Goal: Communication & Community: Answer question/provide support

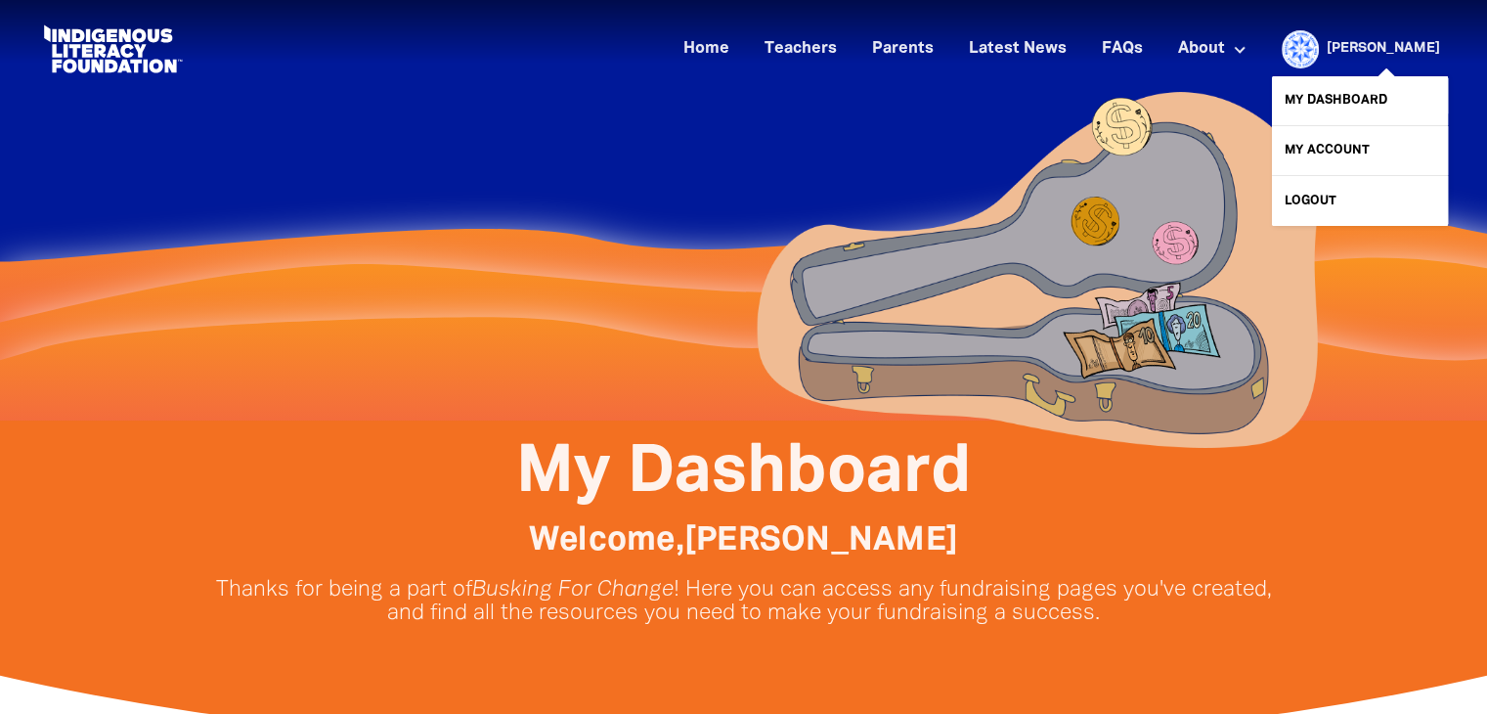
click at [1389, 52] on link "[PERSON_NAME]" at bounding box center [1383, 49] width 113 height 14
click at [1327, 102] on link "My Dashboard" at bounding box center [1360, 100] width 176 height 49
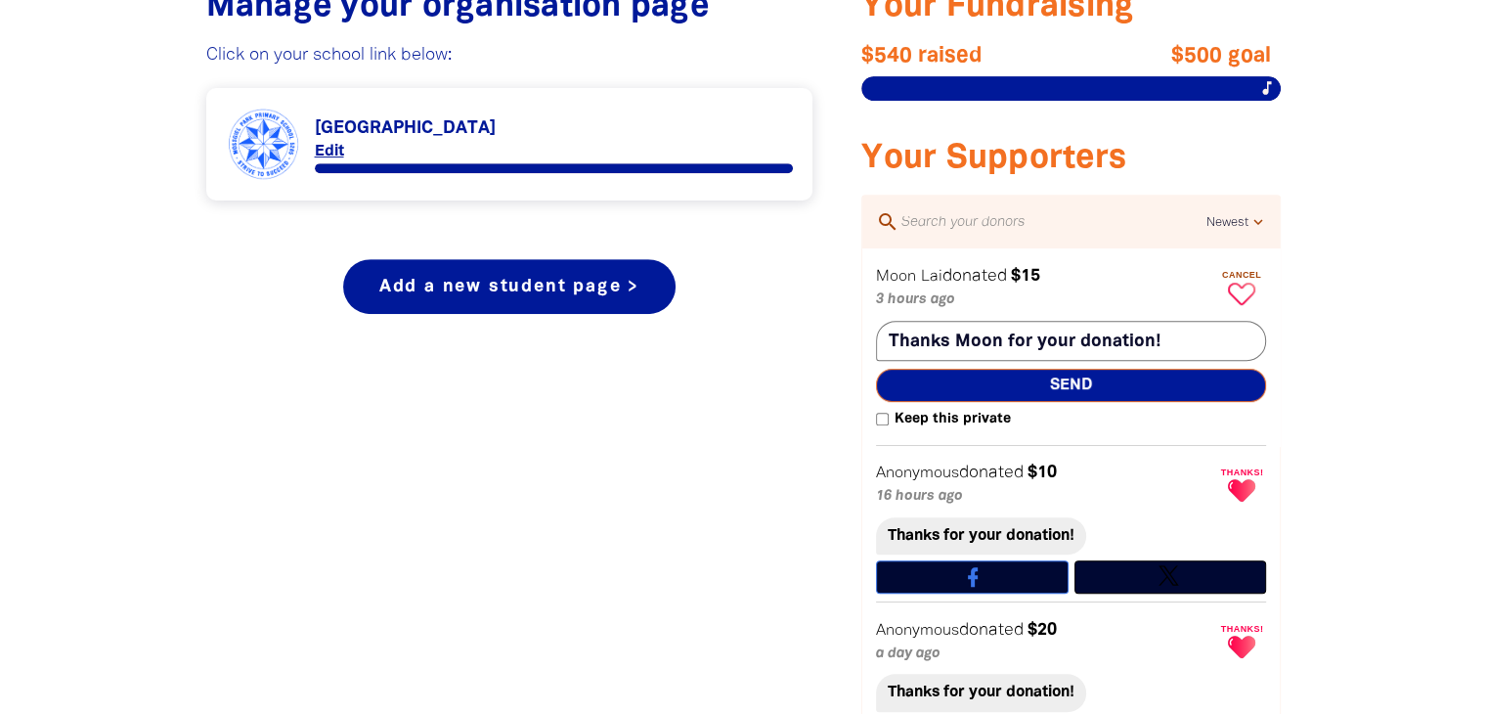
scroll to position [839, 0]
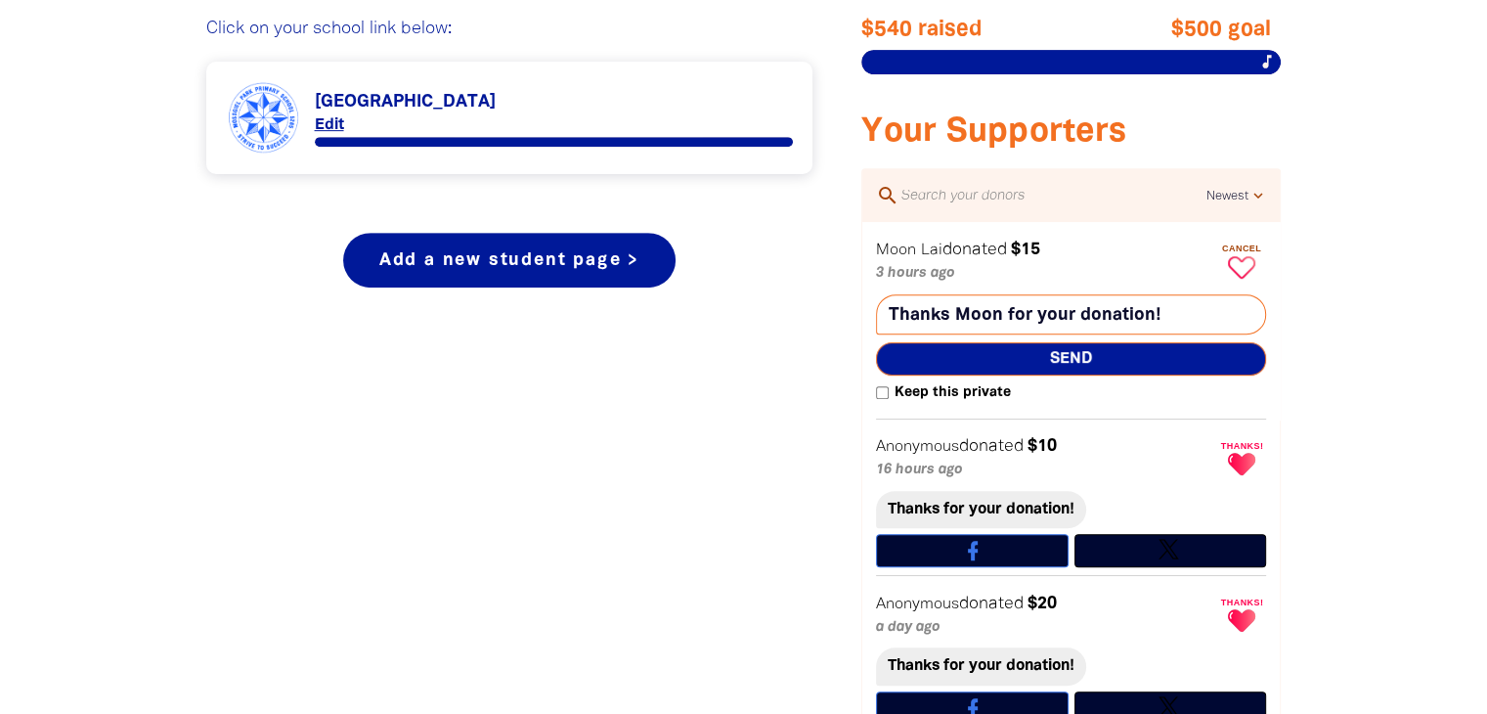
click at [1072, 363] on span "Send" at bounding box center [1071, 358] width 390 height 33
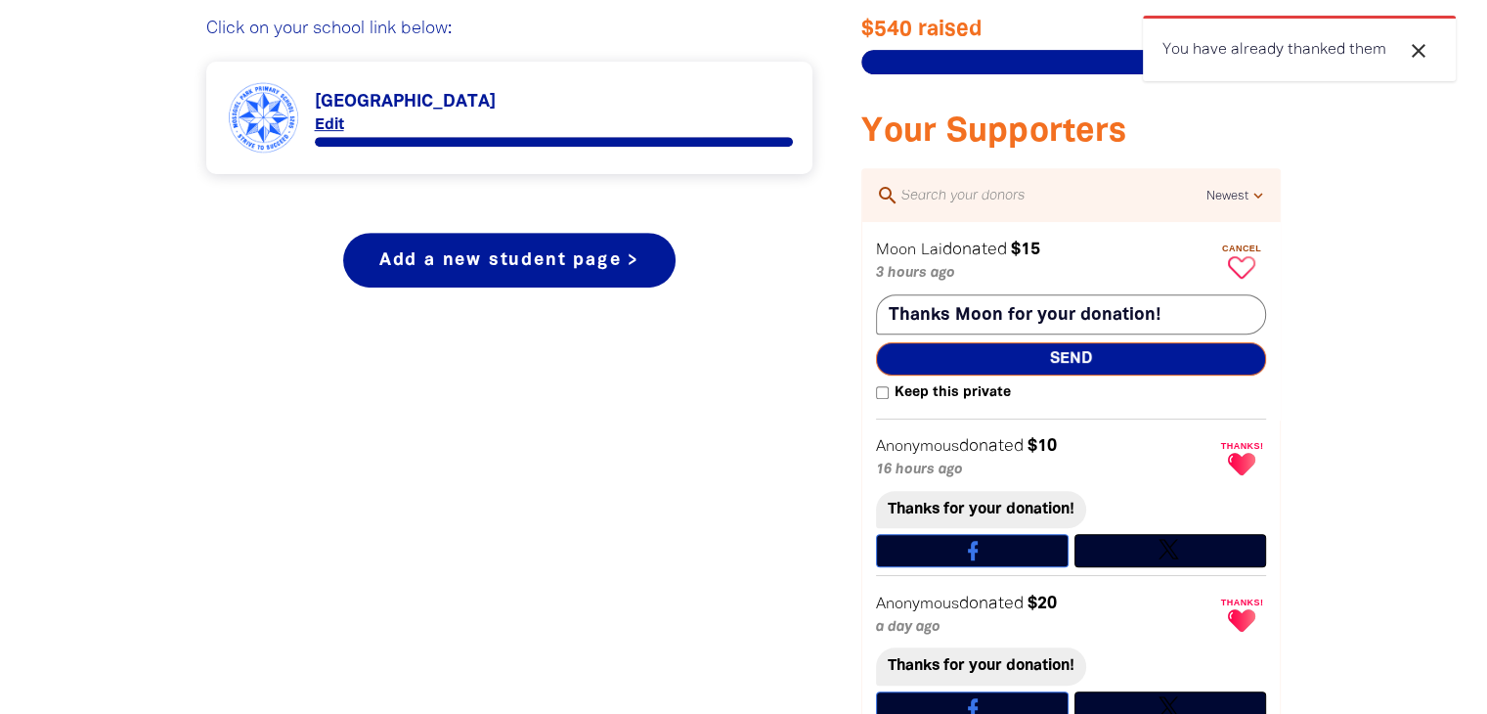
click at [1420, 57] on icon "close" at bounding box center [1418, 50] width 23 height 23
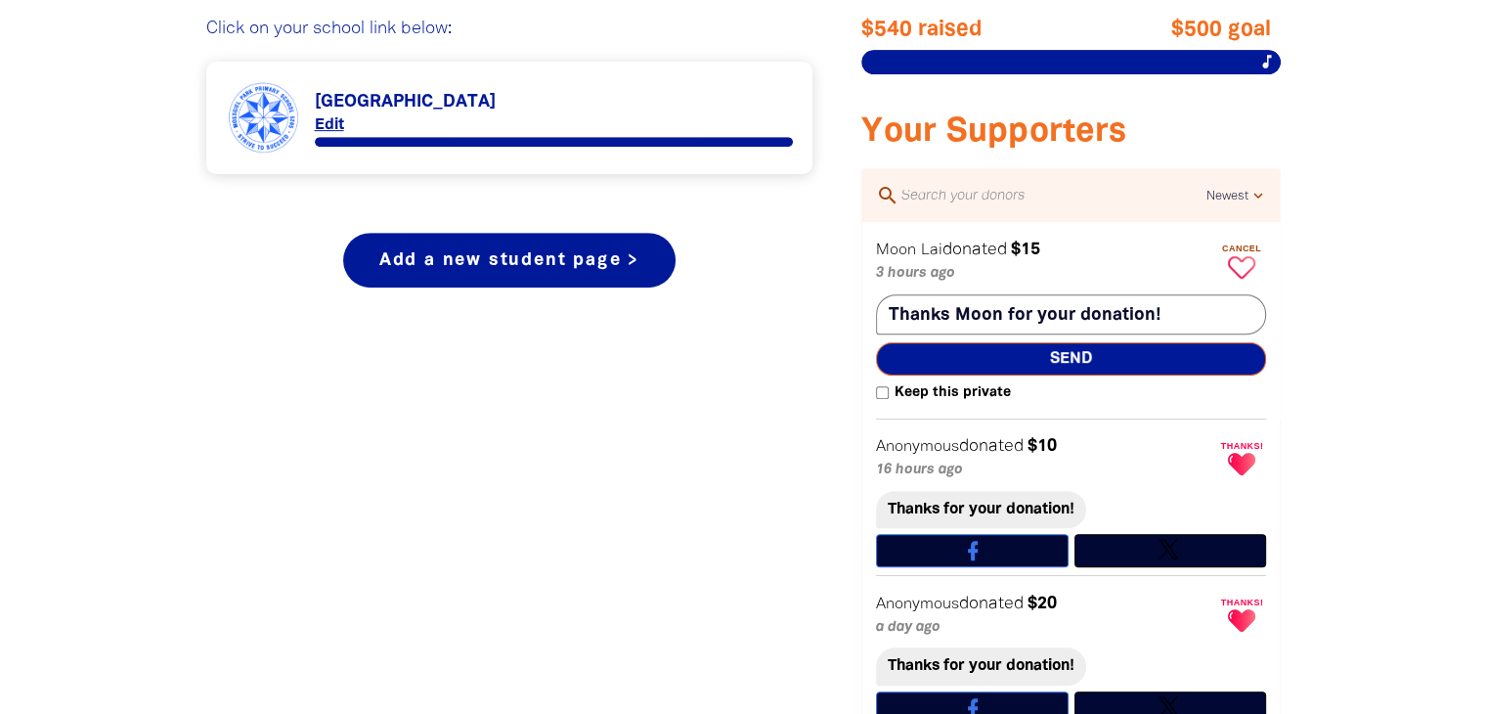
scroll to position [0, 0]
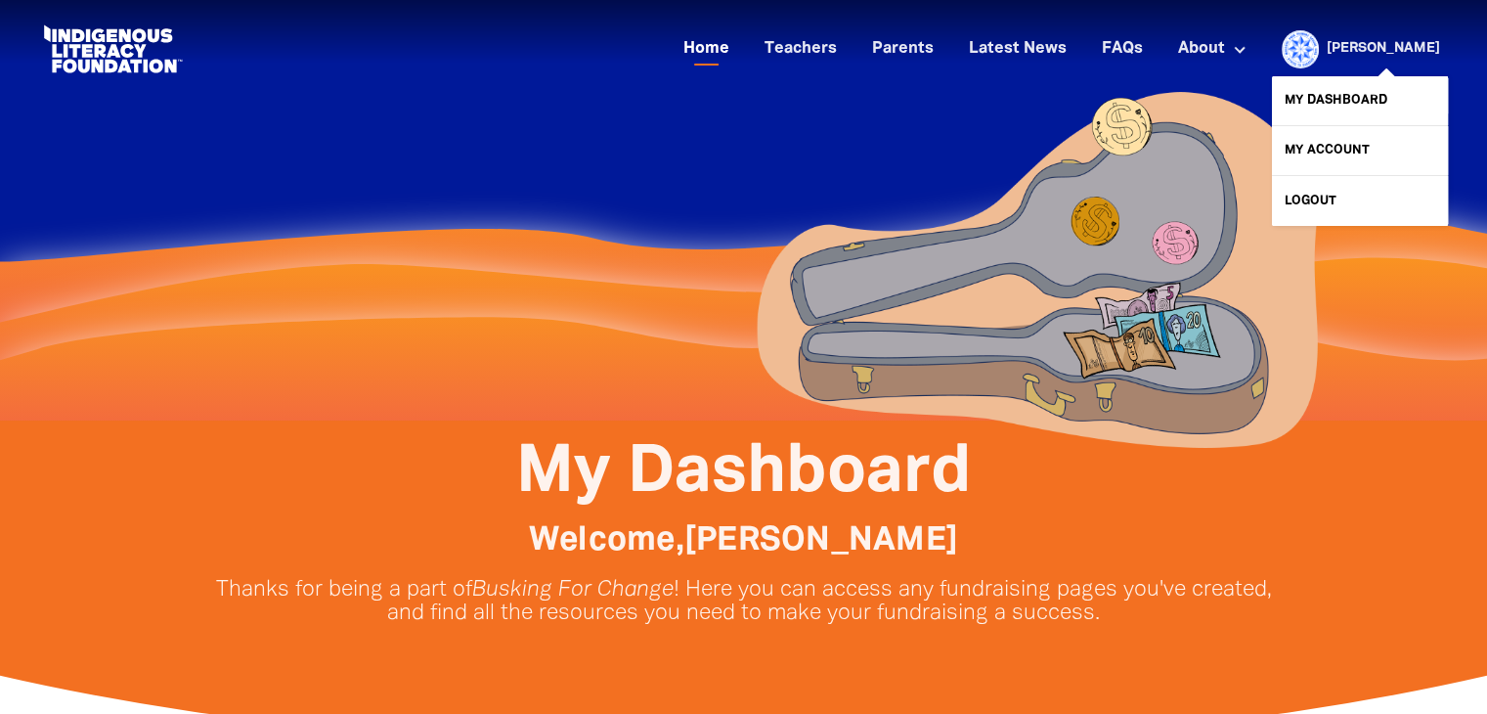
click at [740, 46] on link "Home" at bounding box center [706, 49] width 69 height 32
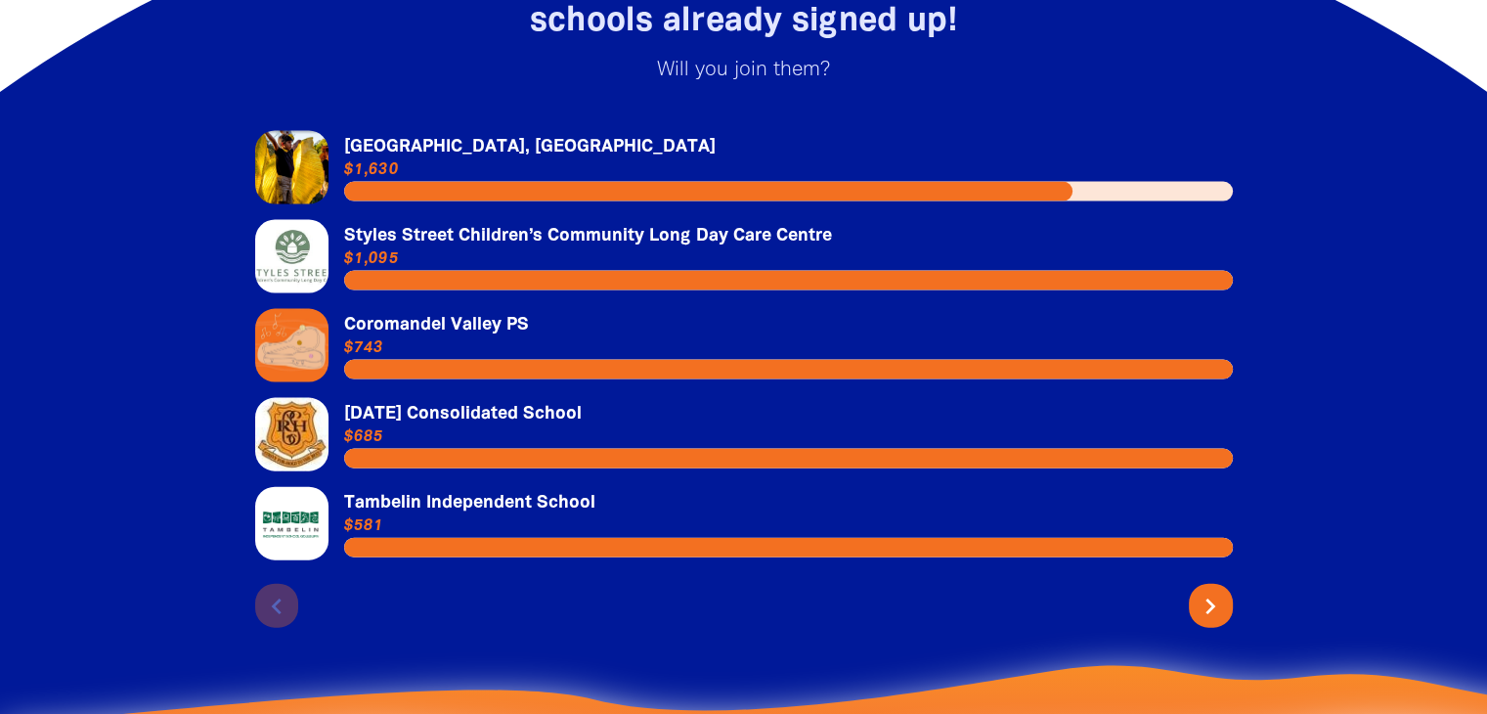
scroll to position [4227, 0]
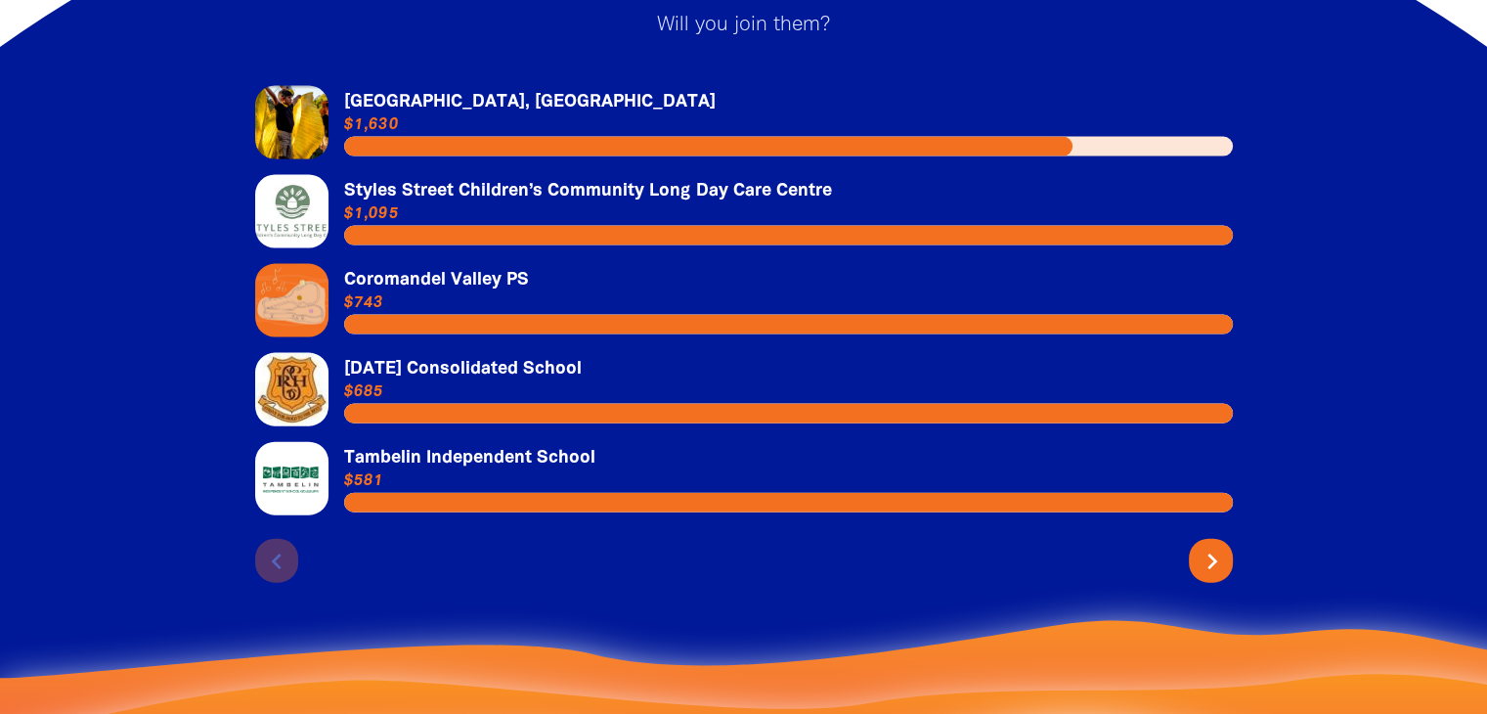
click at [1214, 569] on icon "chevron_right" at bounding box center [1212, 561] width 31 height 31
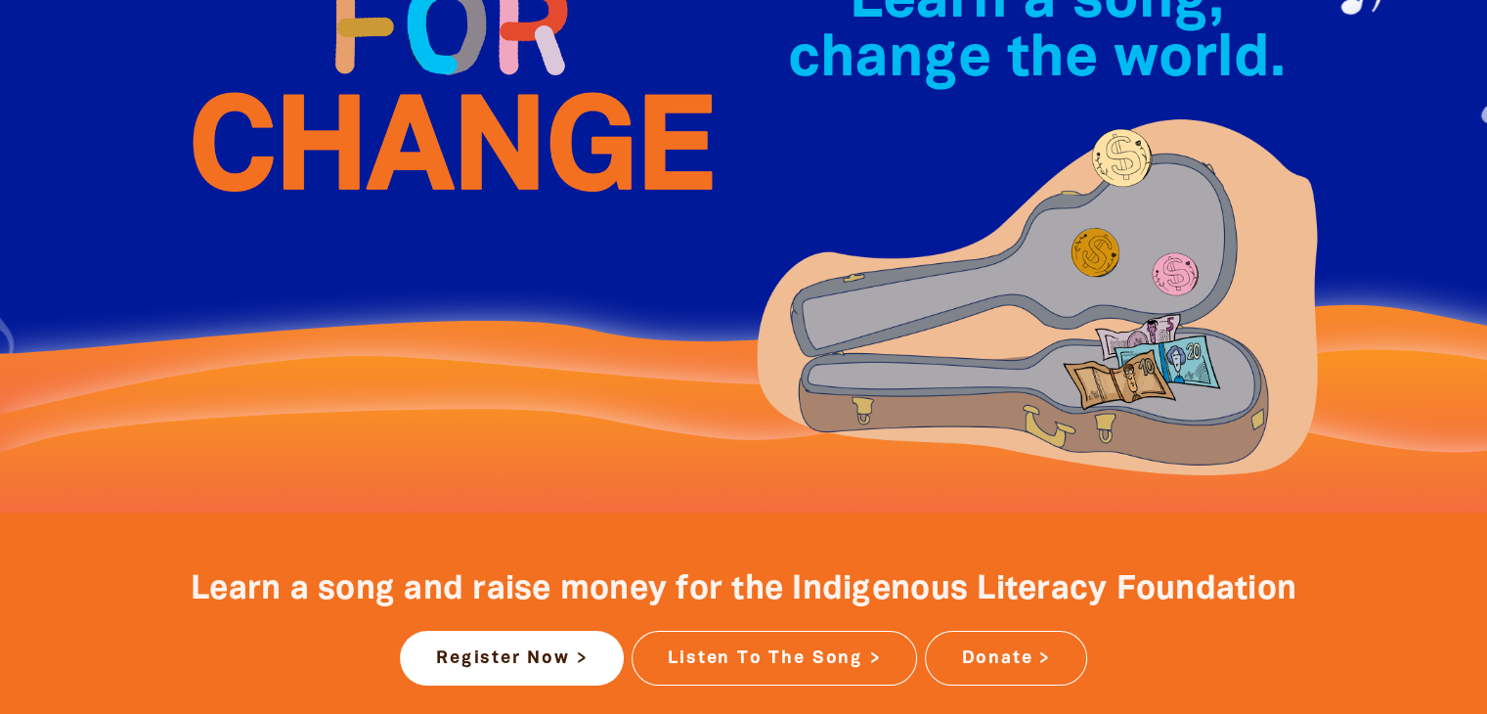
scroll to position [0, 0]
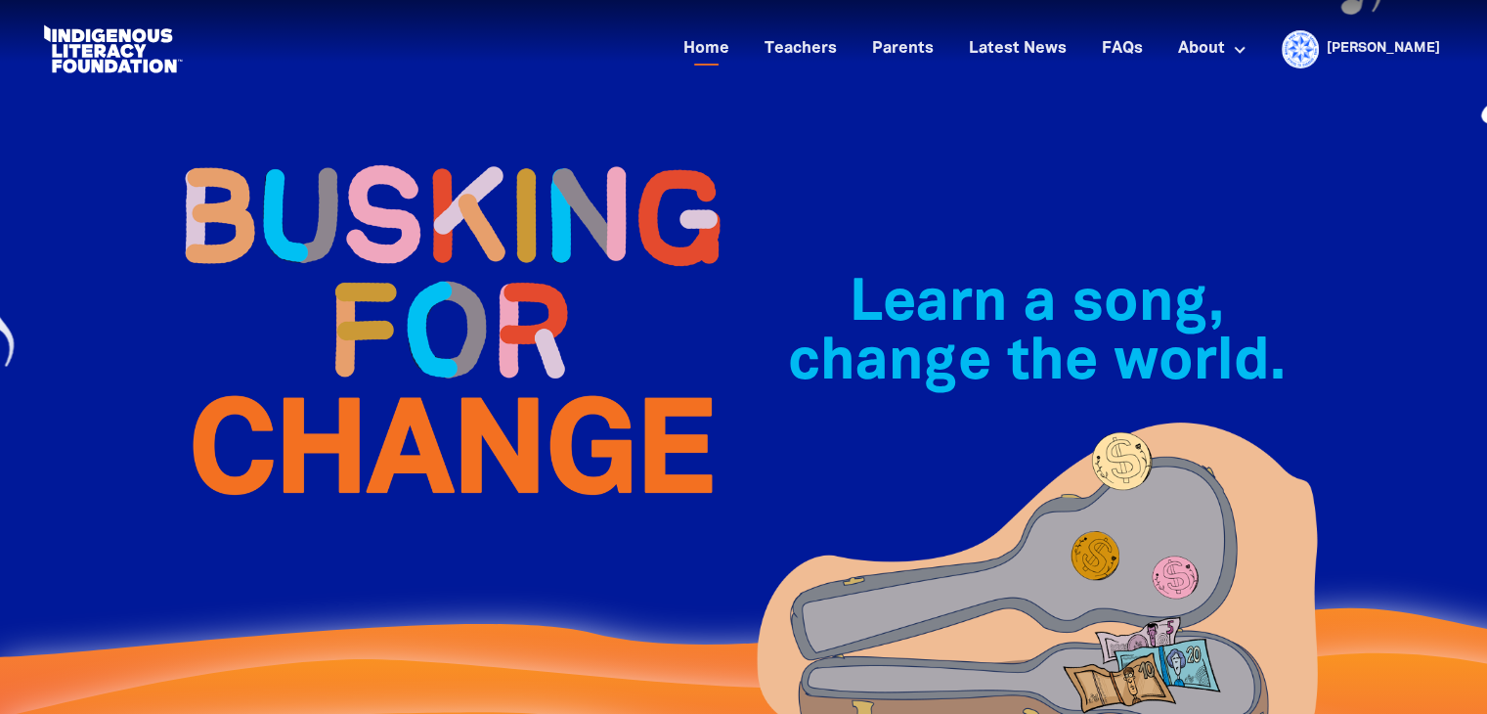
click at [1386, 61] on span at bounding box center [1365, 128] width 158 height 135
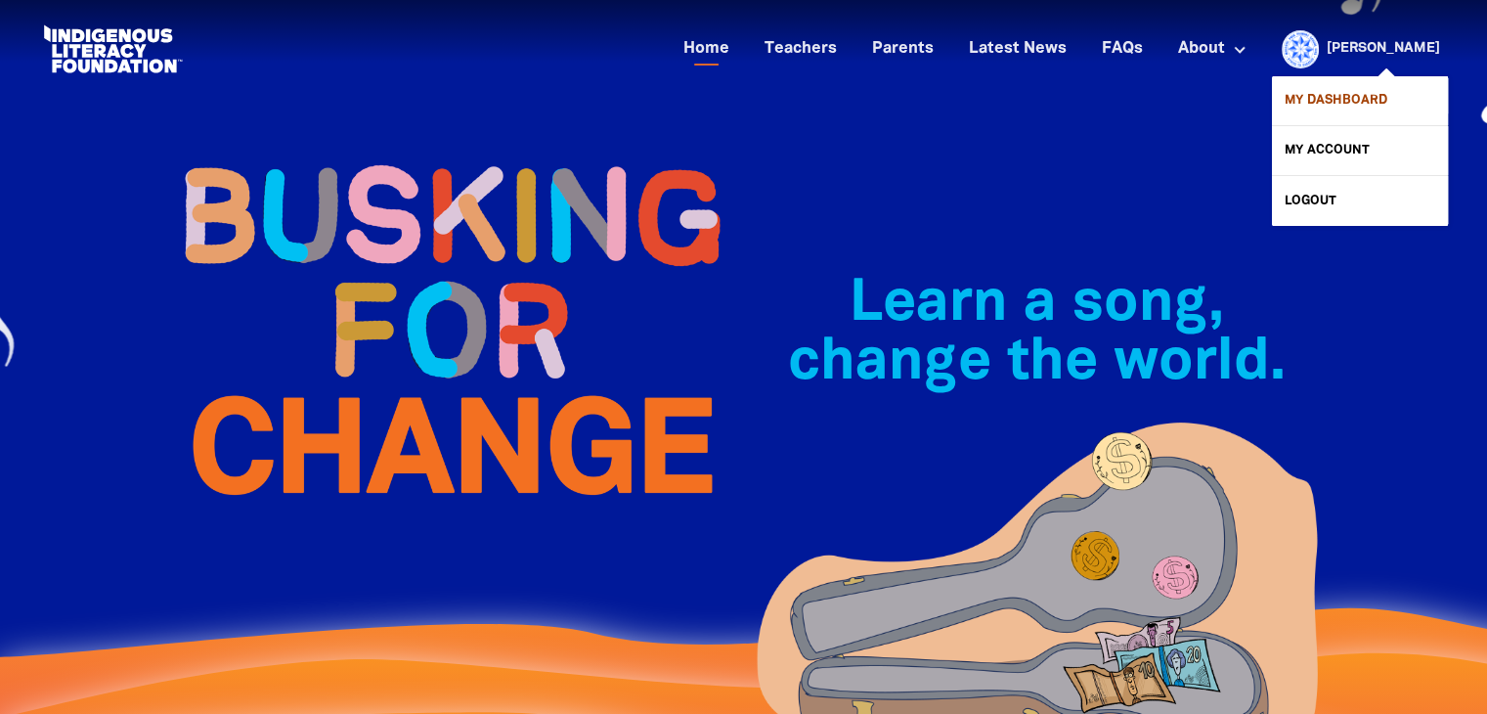
click at [1342, 109] on link "My Dashboard" at bounding box center [1360, 100] width 176 height 49
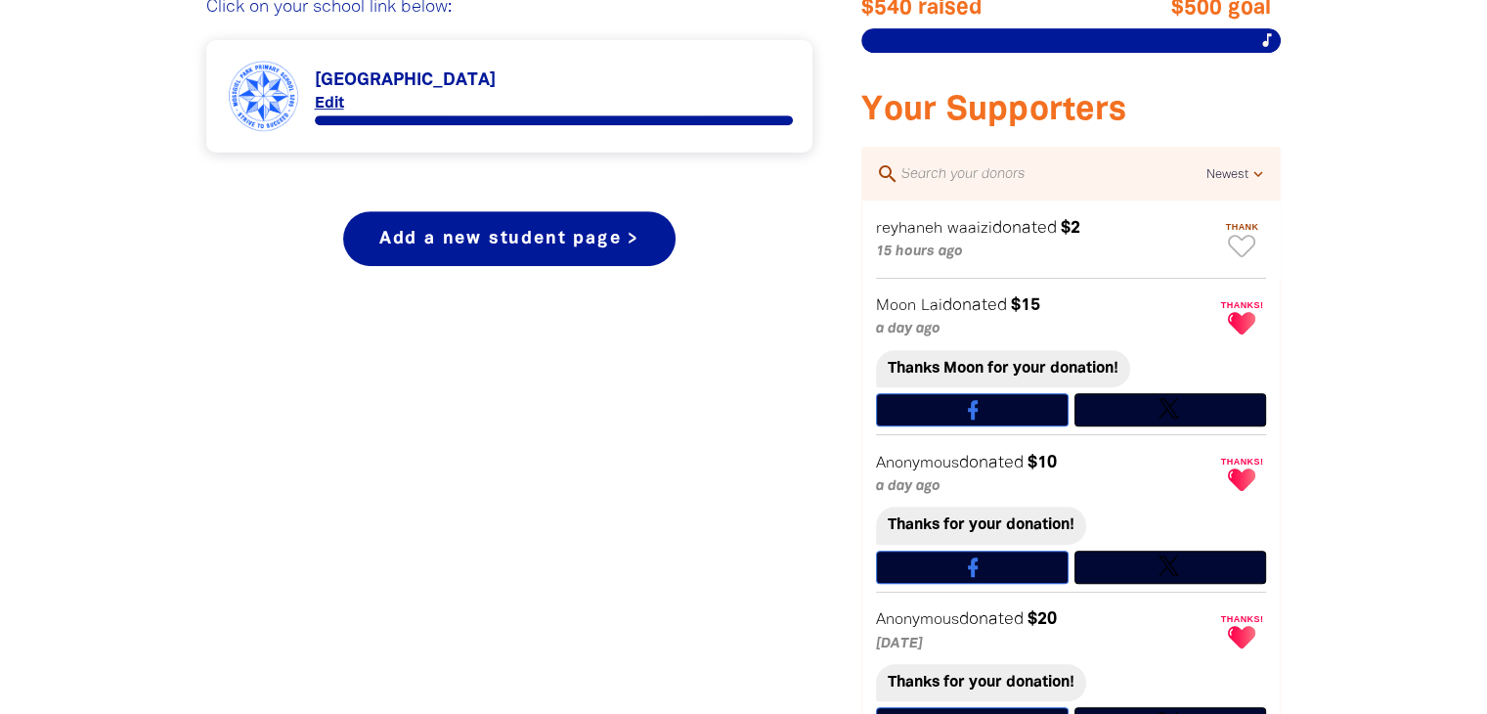
scroll to position [854, 0]
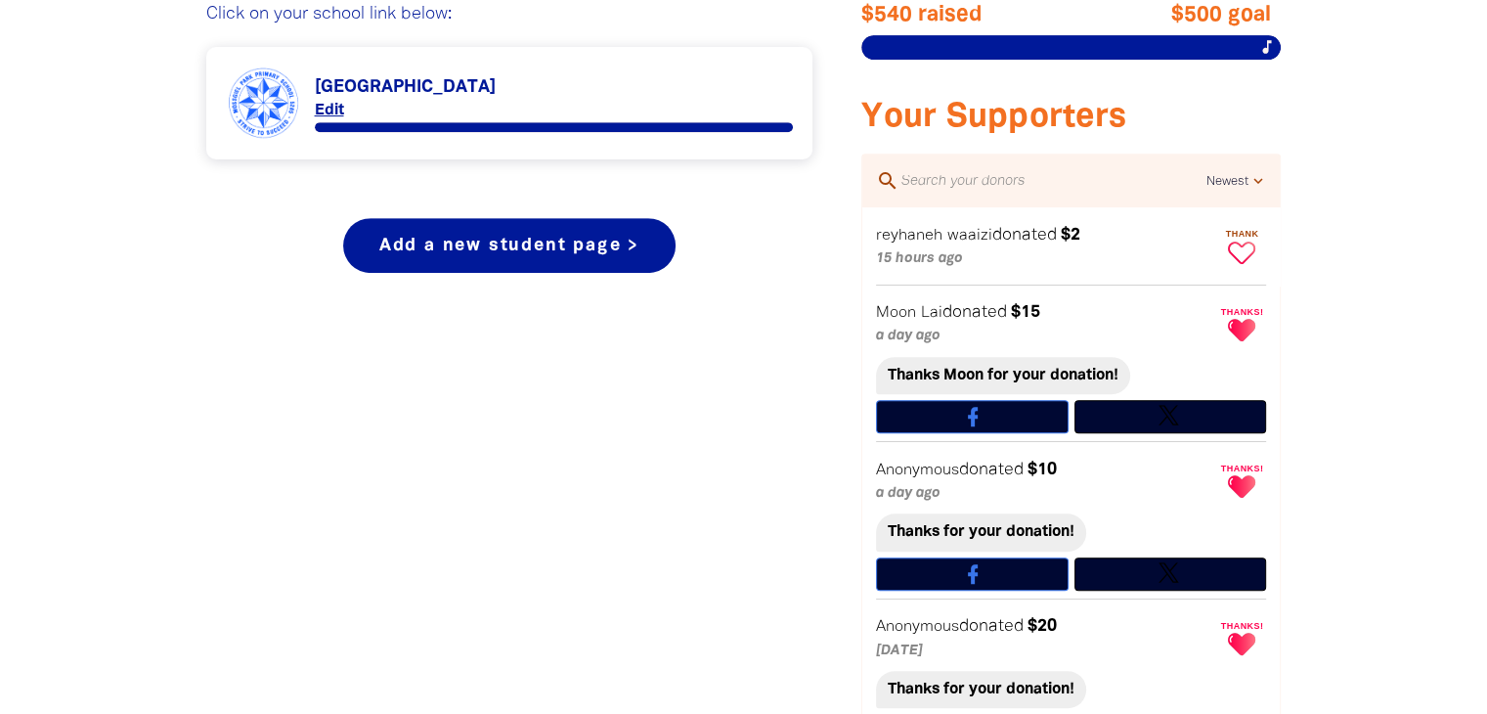
click at [1250, 246] on icon "Paginated content" at bounding box center [1241, 253] width 27 height 22
type textarea "Thanks [PERSON_NAME] for your donation!"
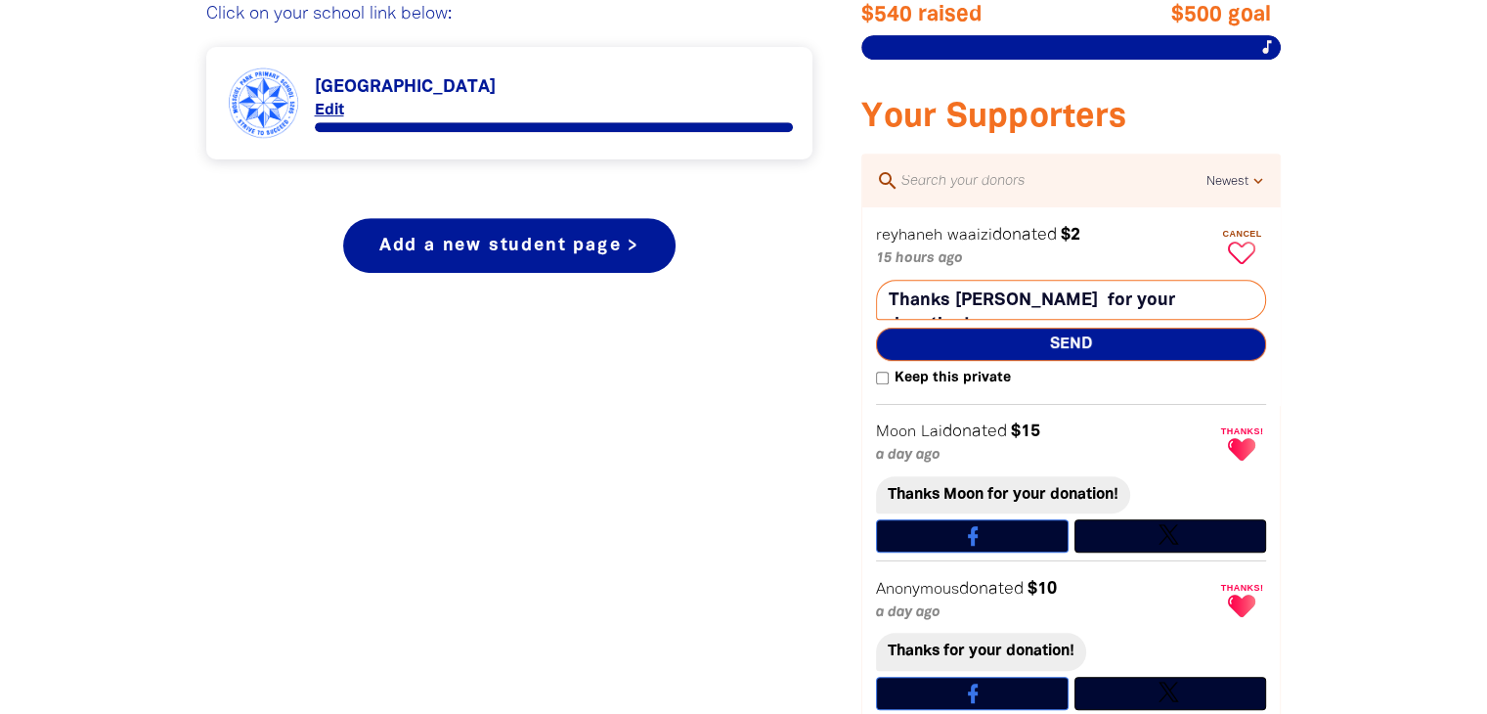
click at [1072, 342] on span "Send" at bounding box center [1071, 344] width 390 height 33
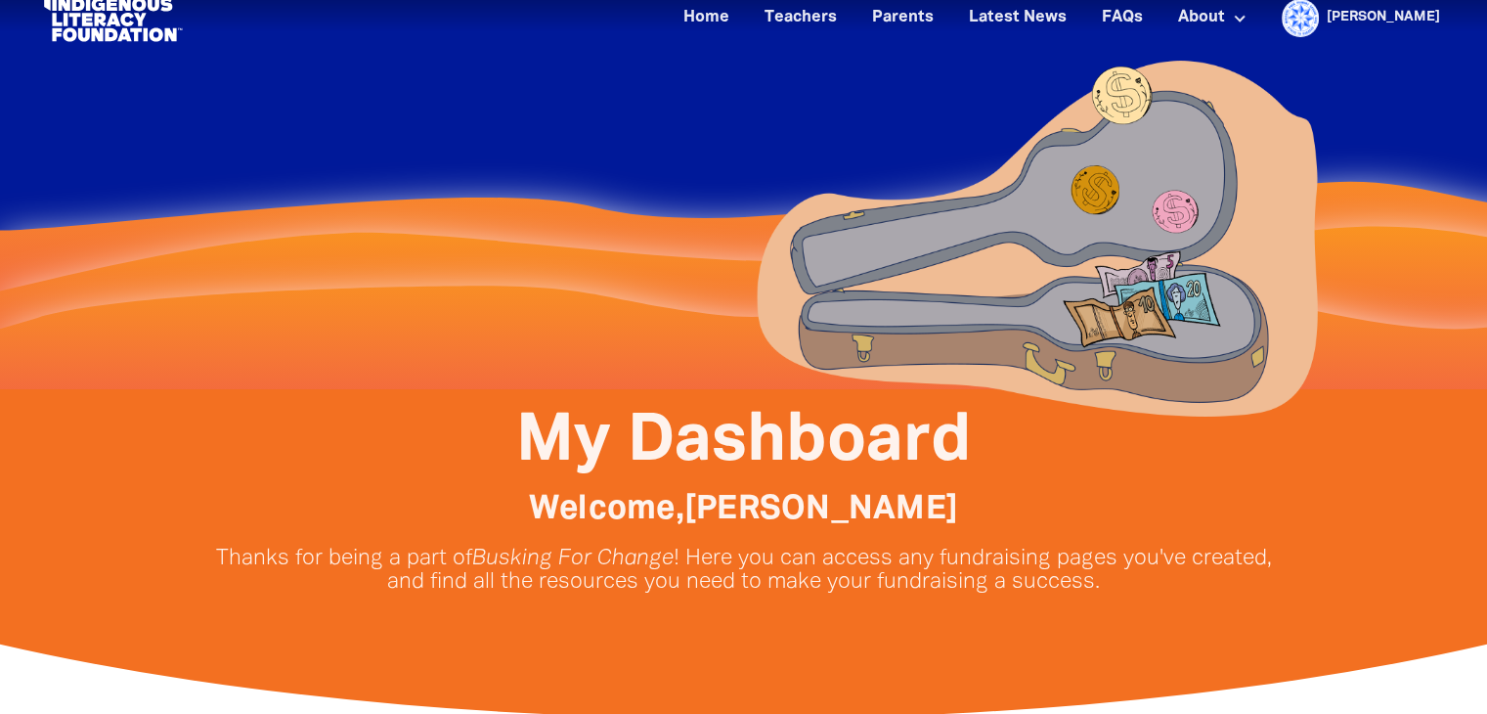
scroll to position [0, 0]
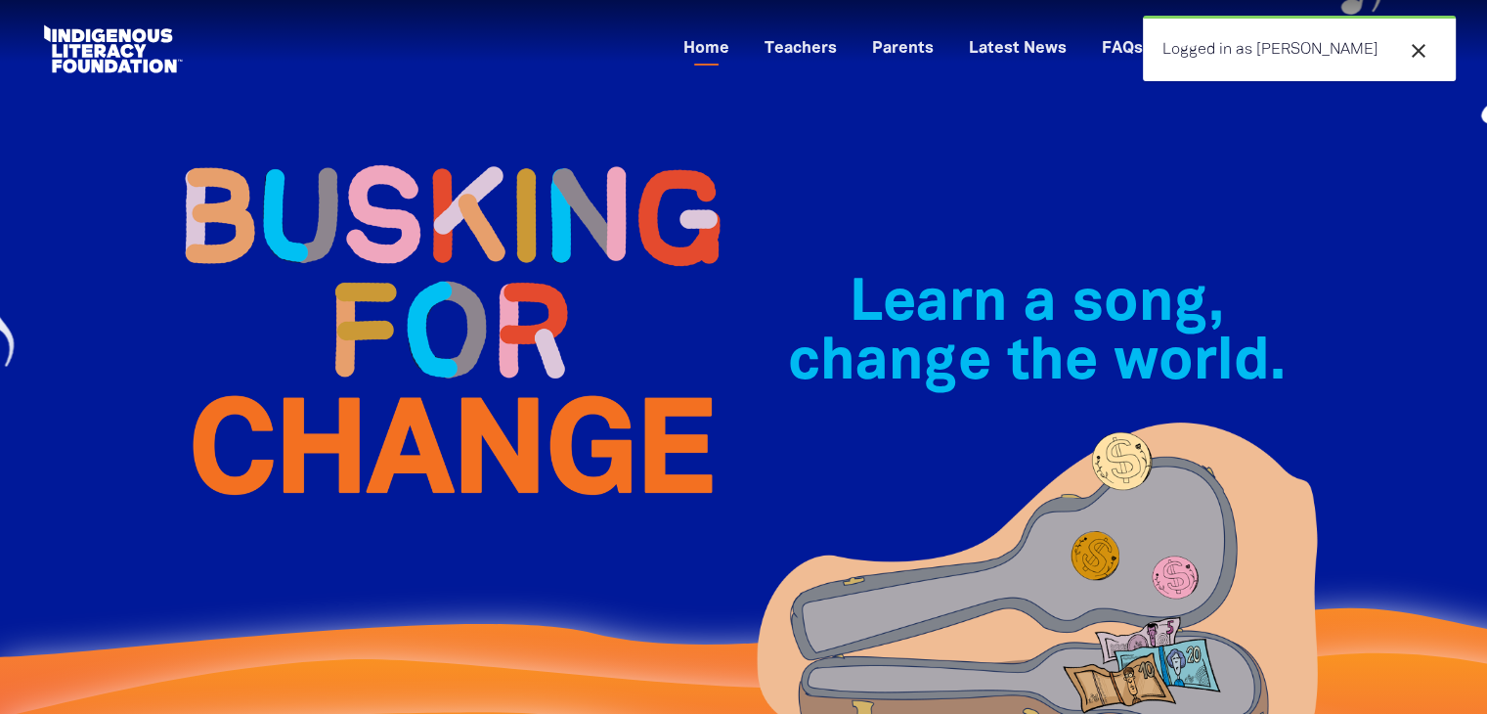
click at [1424, 55] on icon "close" at bounding box center [1418, 50] width 23 height 23
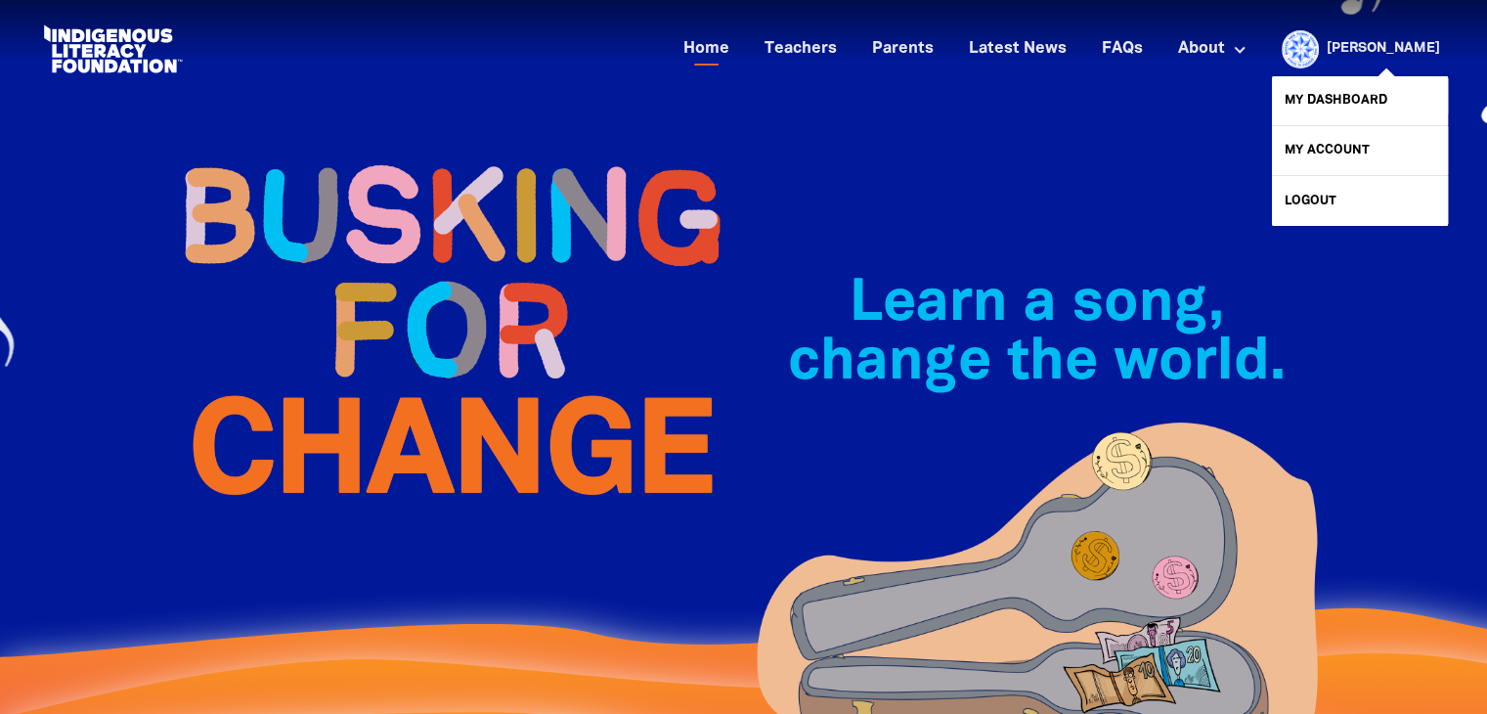
click at [1402, 50] on link "[PERSON_NAME]" at bounding box center [1383, 49] width 113 height 14
click at [1349, 99] on link "My Dashboard" at bounding box center [1360, 100] width 176 height 49
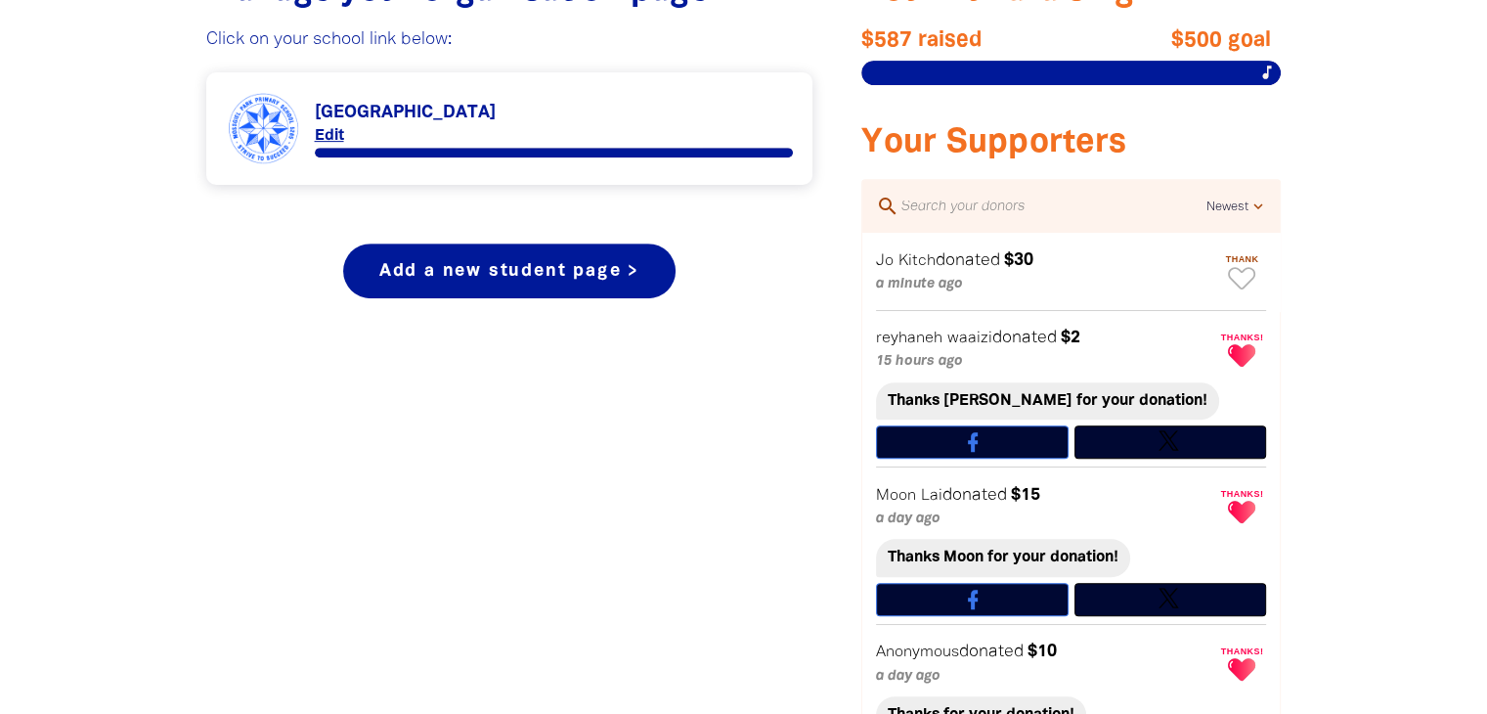
scroll to position [841, 0]
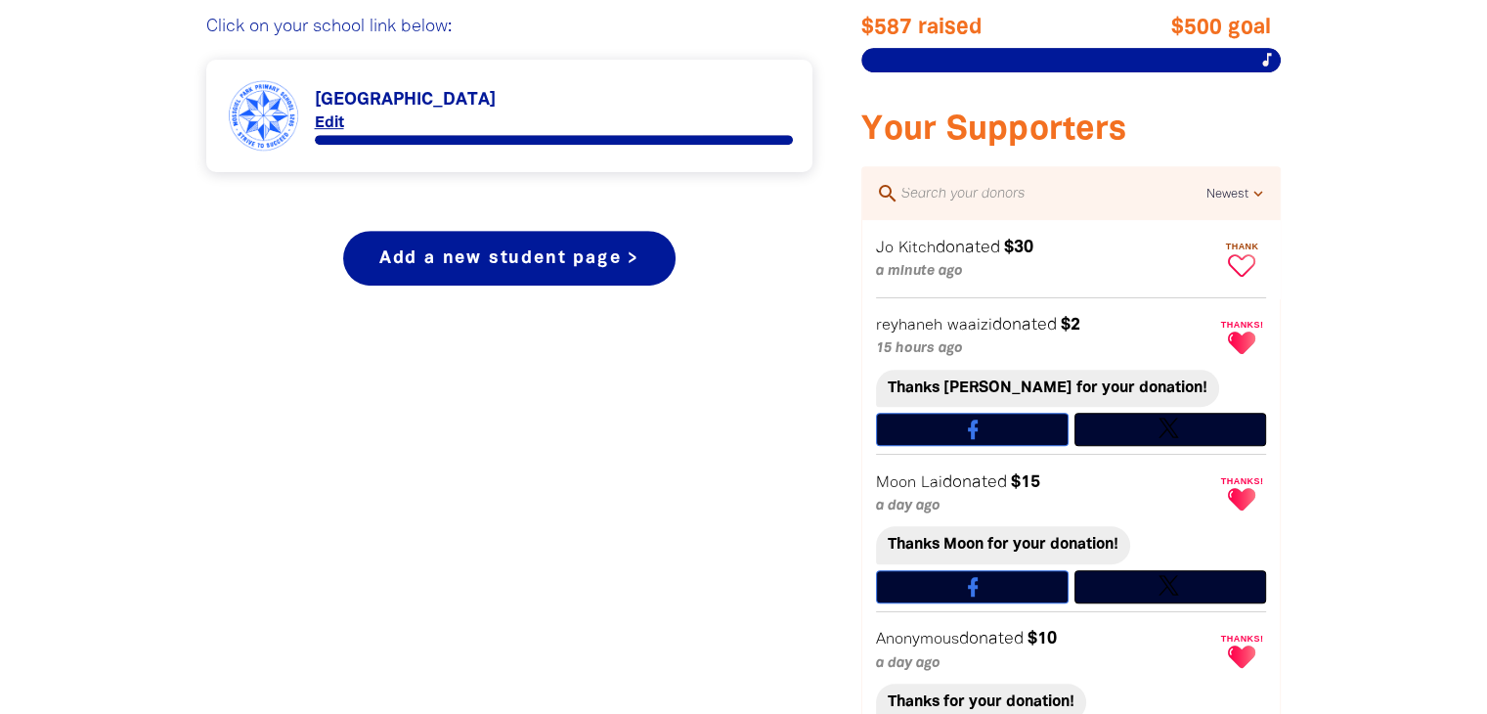
click at [1246, 261] on icon "Paginated content" at bounding box center [1241, 265] width 27 height 22
type textarea "Thanks [PERSON_NAME] for your donation!"
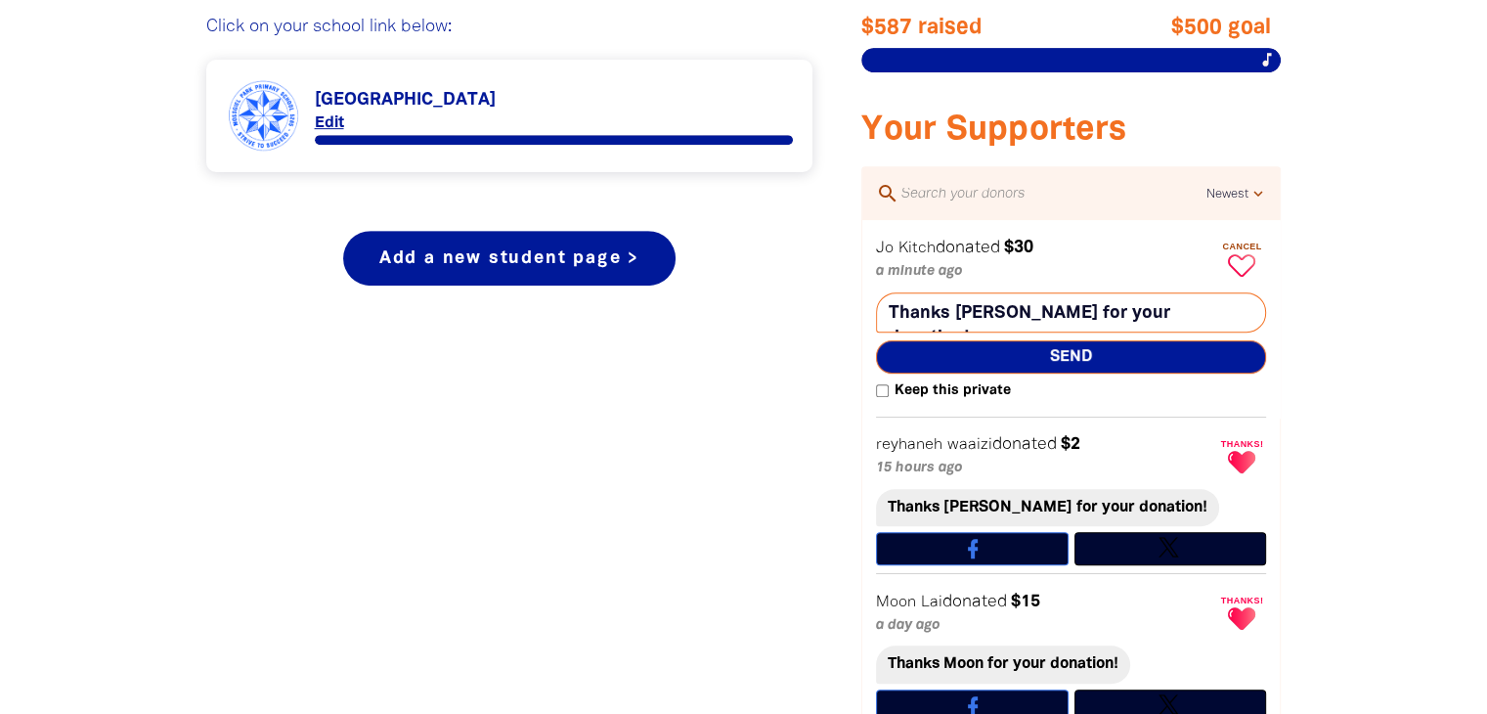
click at [1070, 354] on span "Send" at bounding box center [1071, 356] width 390 height 33
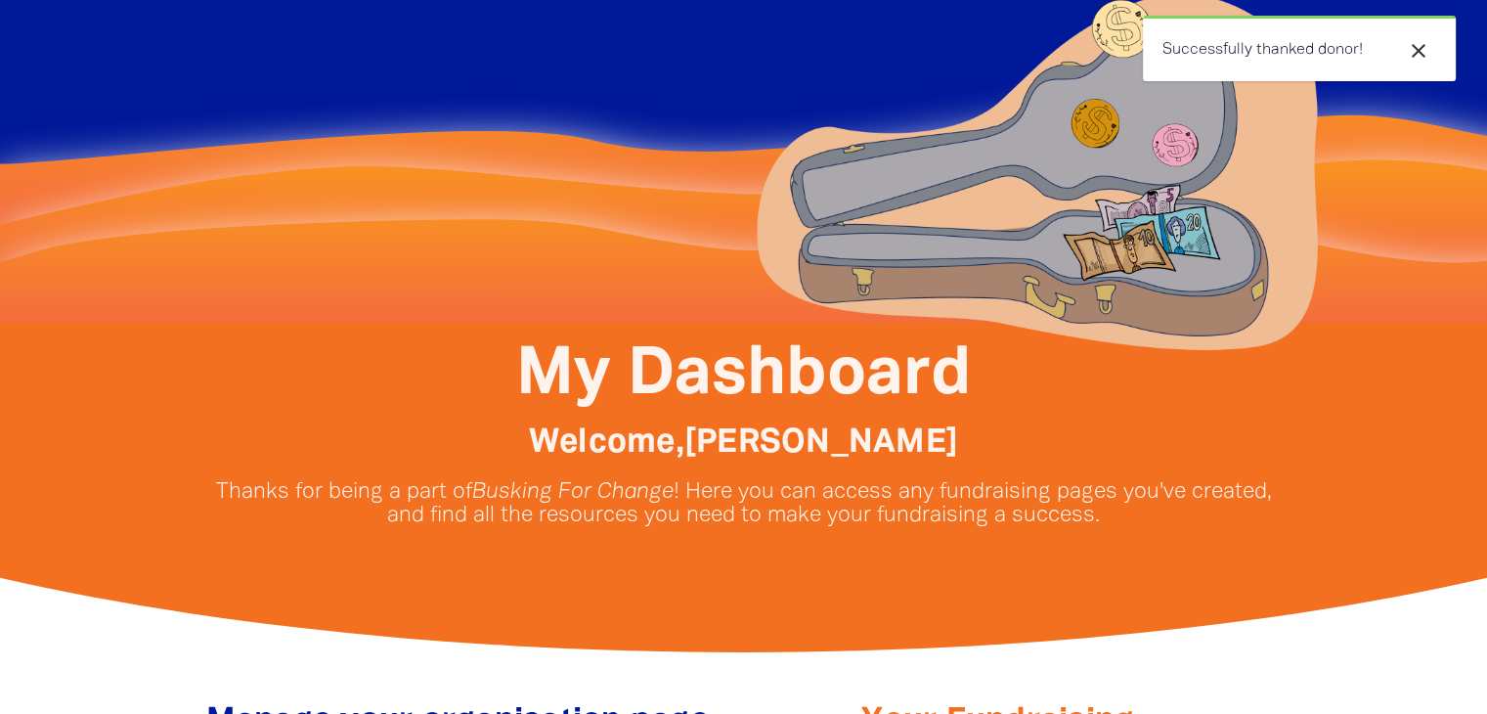
scroll to position [0, 0]
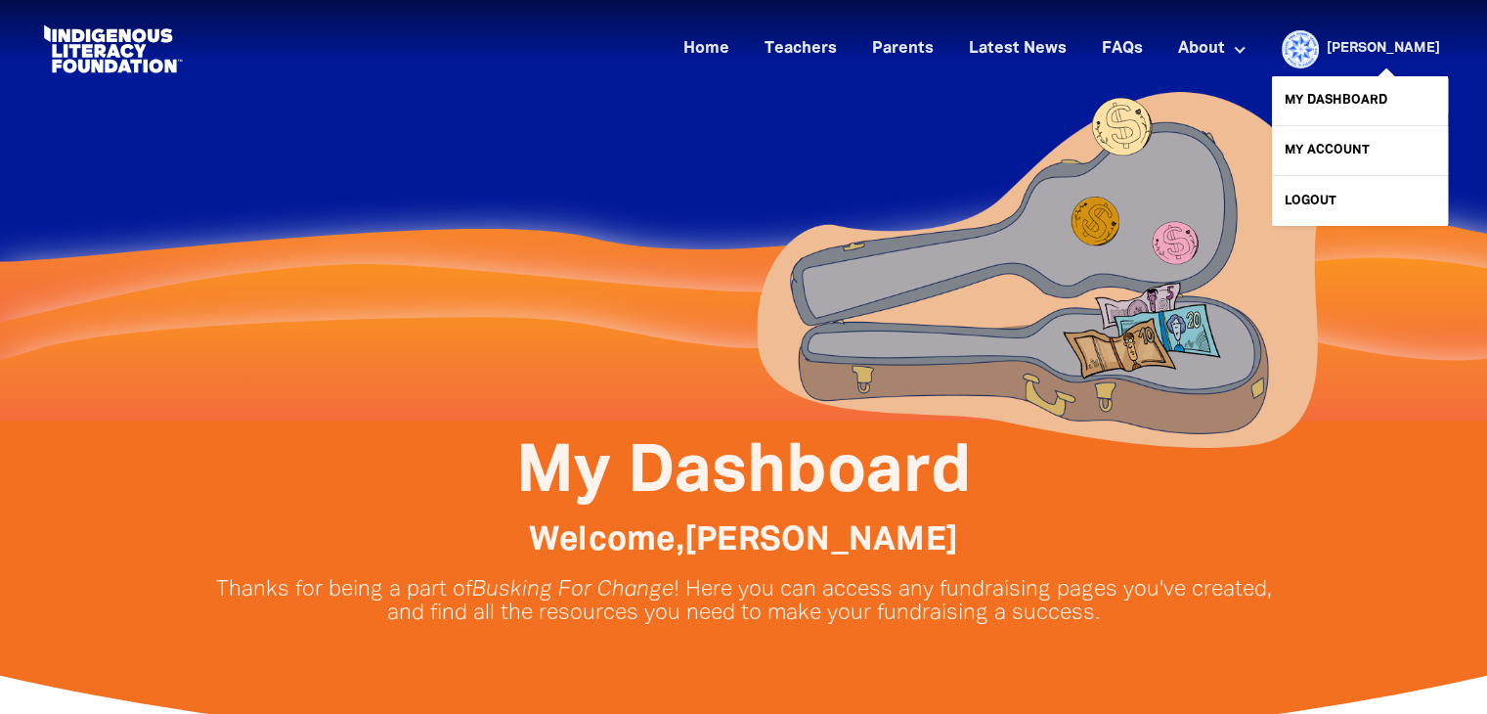
click at [1427, 49] on link "[PERSON_NAME]" at bounding box center [1383, 49] width 113 height 14
